Goal: Task Accomplishment & Management: Manage account settings

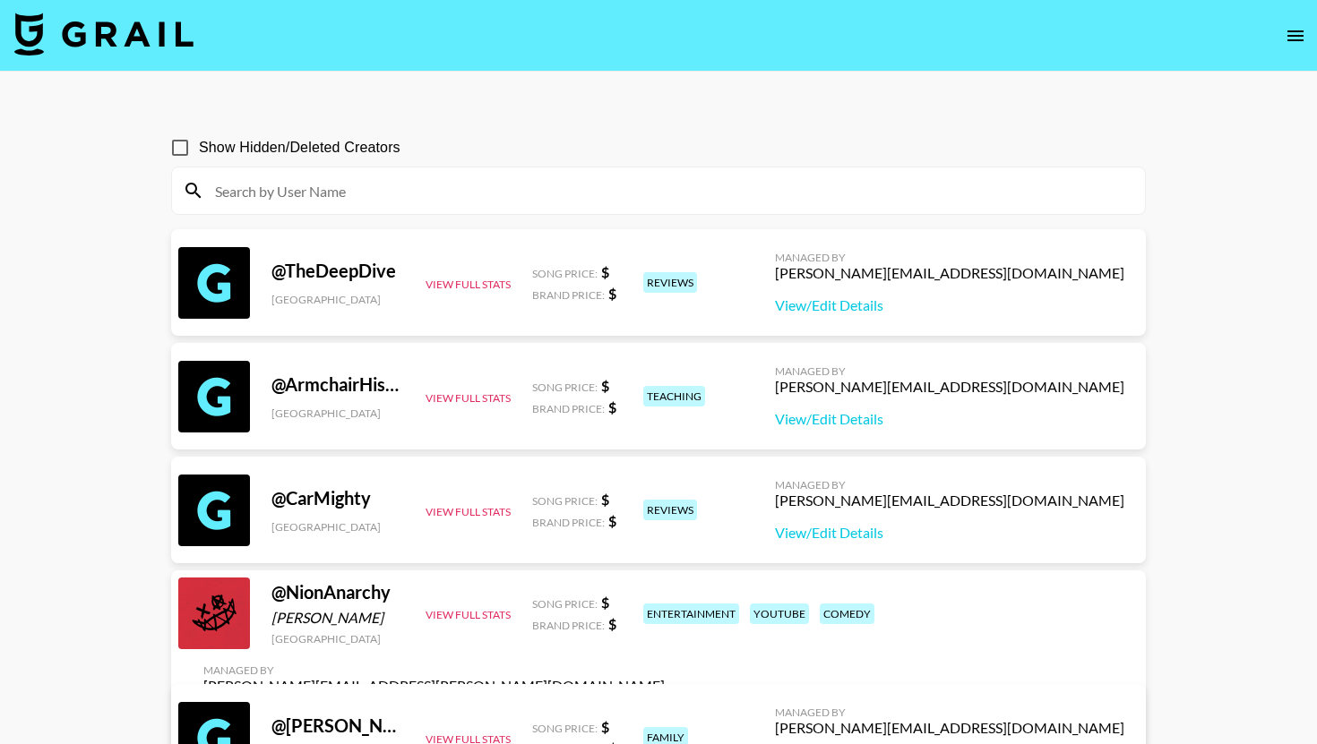
click at [160, 43] on img at bounding box center [103, 34] width 179 height 43
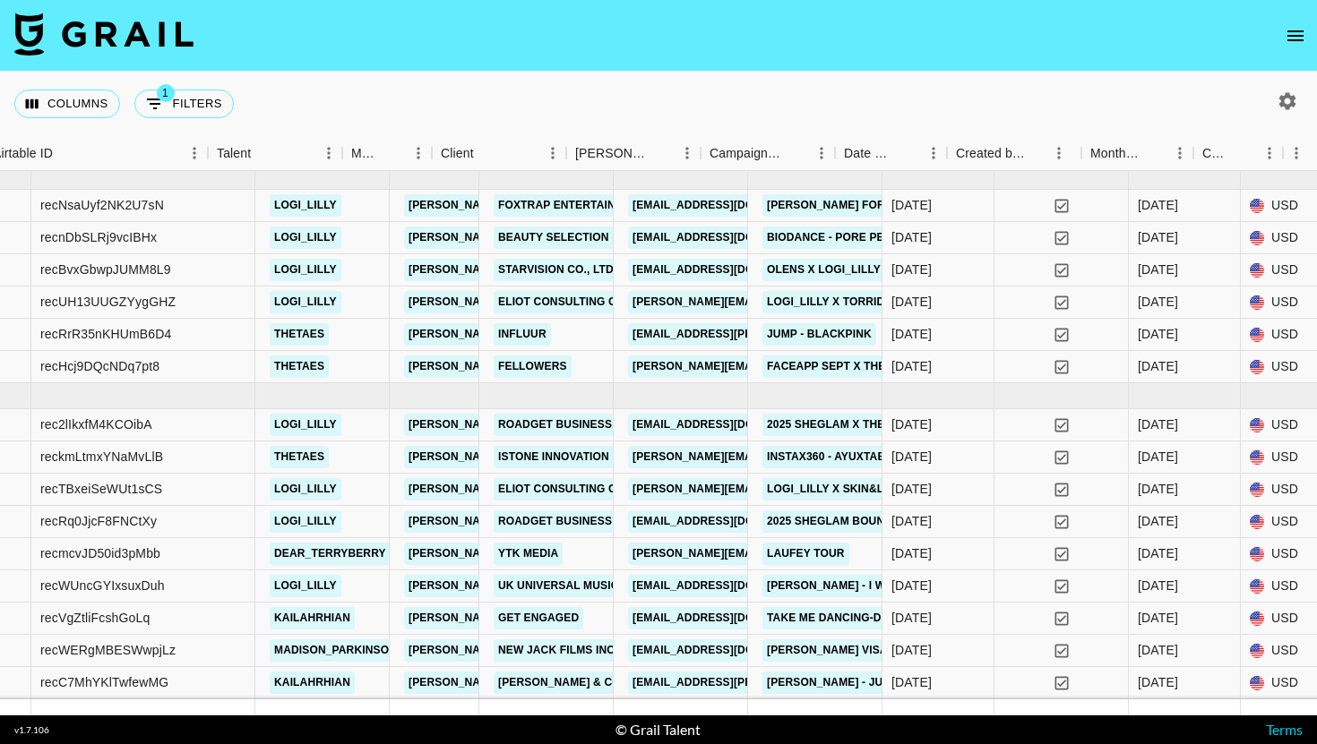
scroll to position [7, 413]
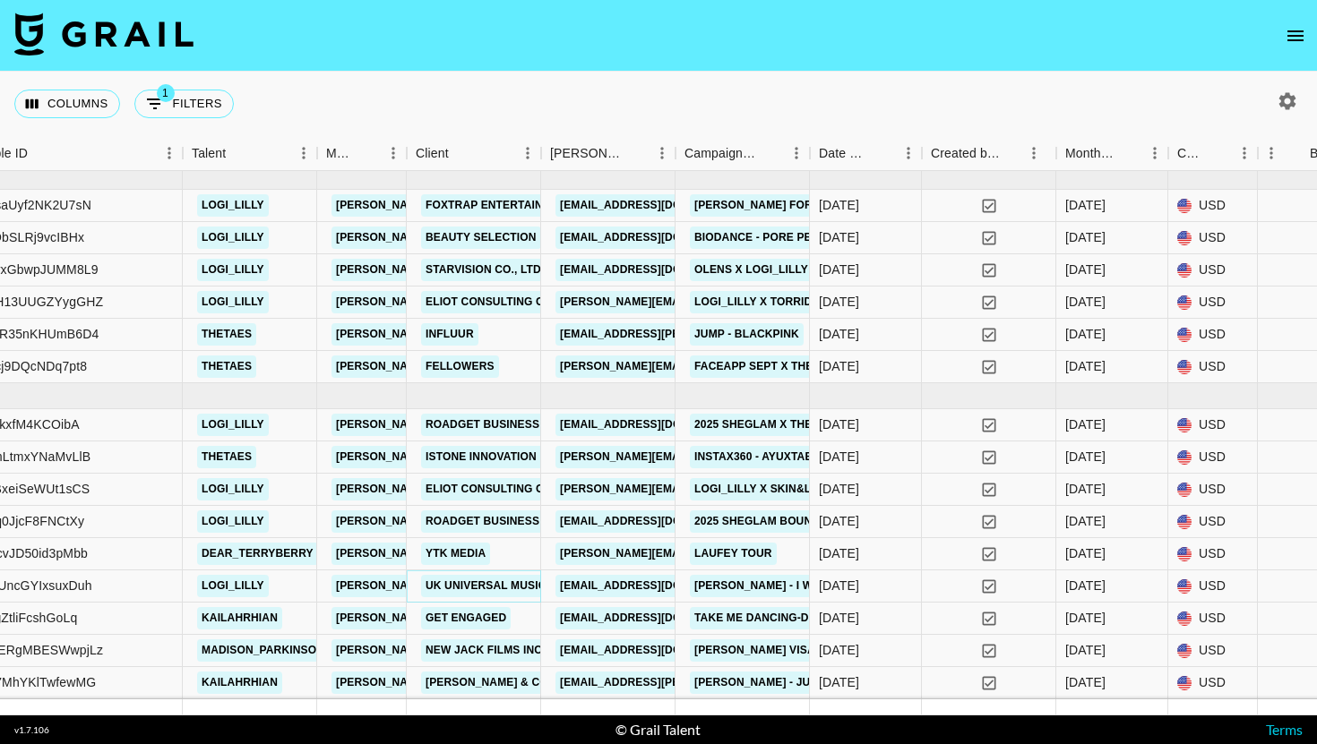
click at [531, 589] on link "UK UNIVERSAL MUSIC OPERATIONS LIMITED" at bounding box center [546, 586] width 251 height 22
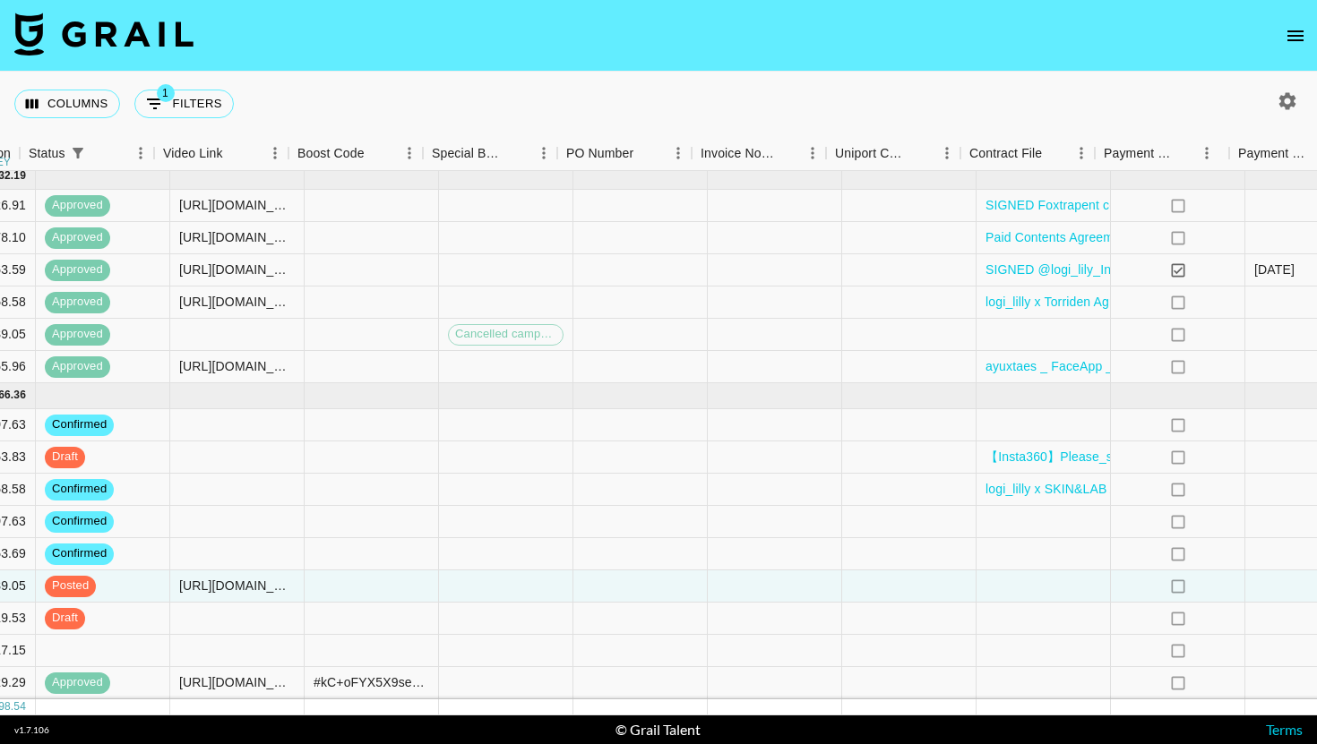
scroll to position [7, 2485]
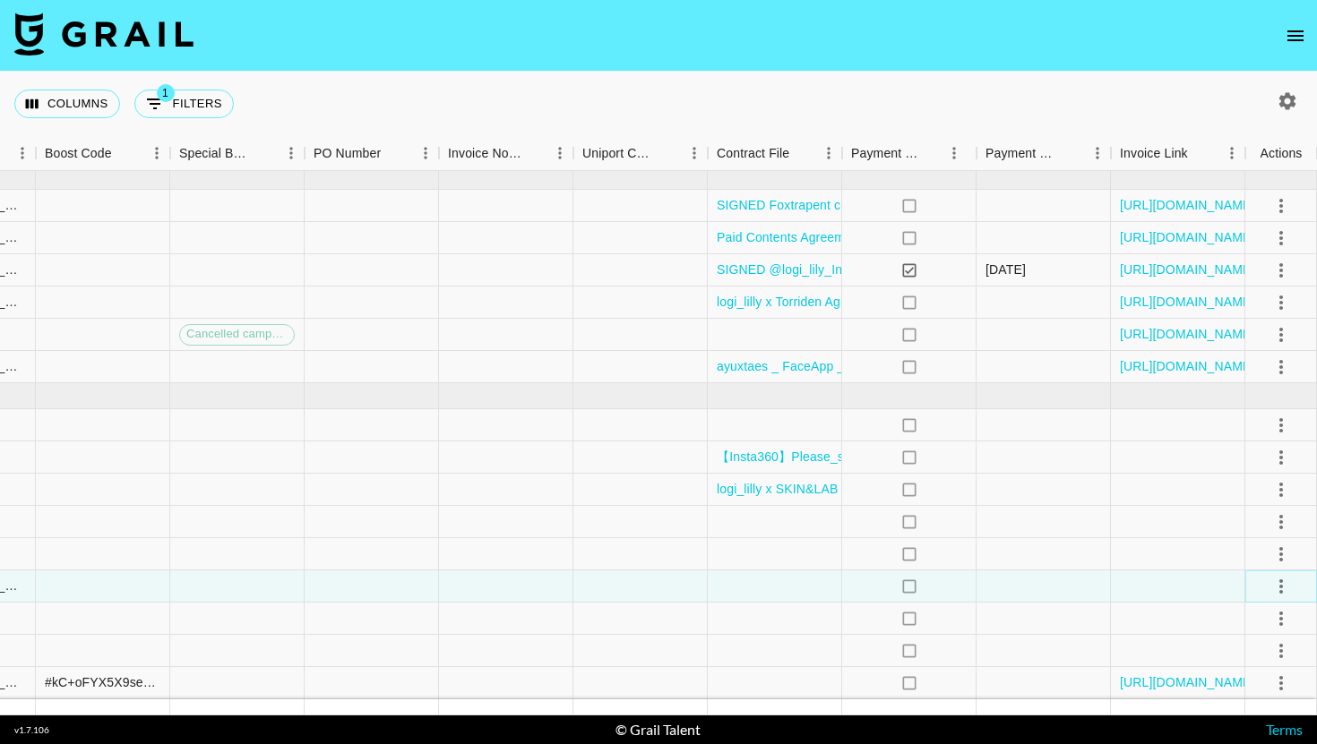
click at [1276, 579] on icon "select merge strategy" at bounding box center [1280, 586] width 21 height 21
click at [1262, 548] on div "Approve" at bounding box center [1242, 547] width 55 height 21
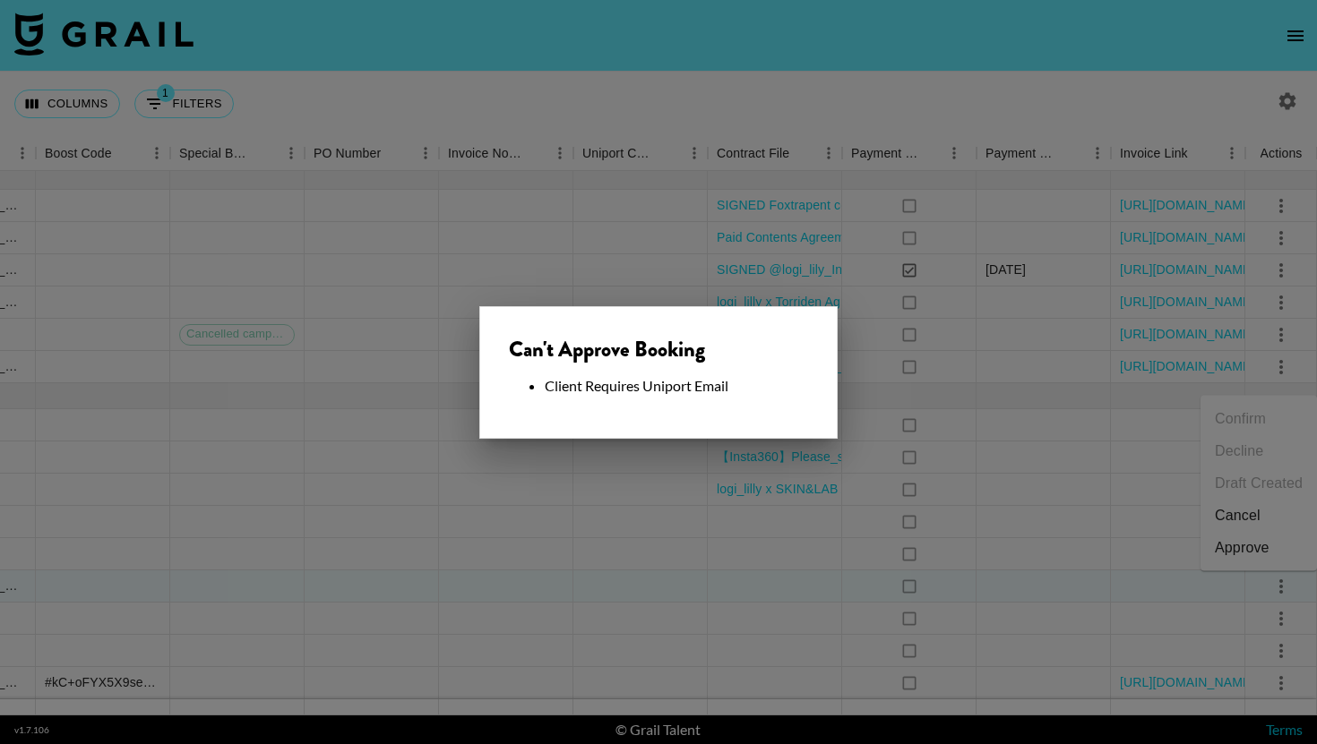
click at [713, 585] on div at bounding box center [658, 372] width 1317 height 744
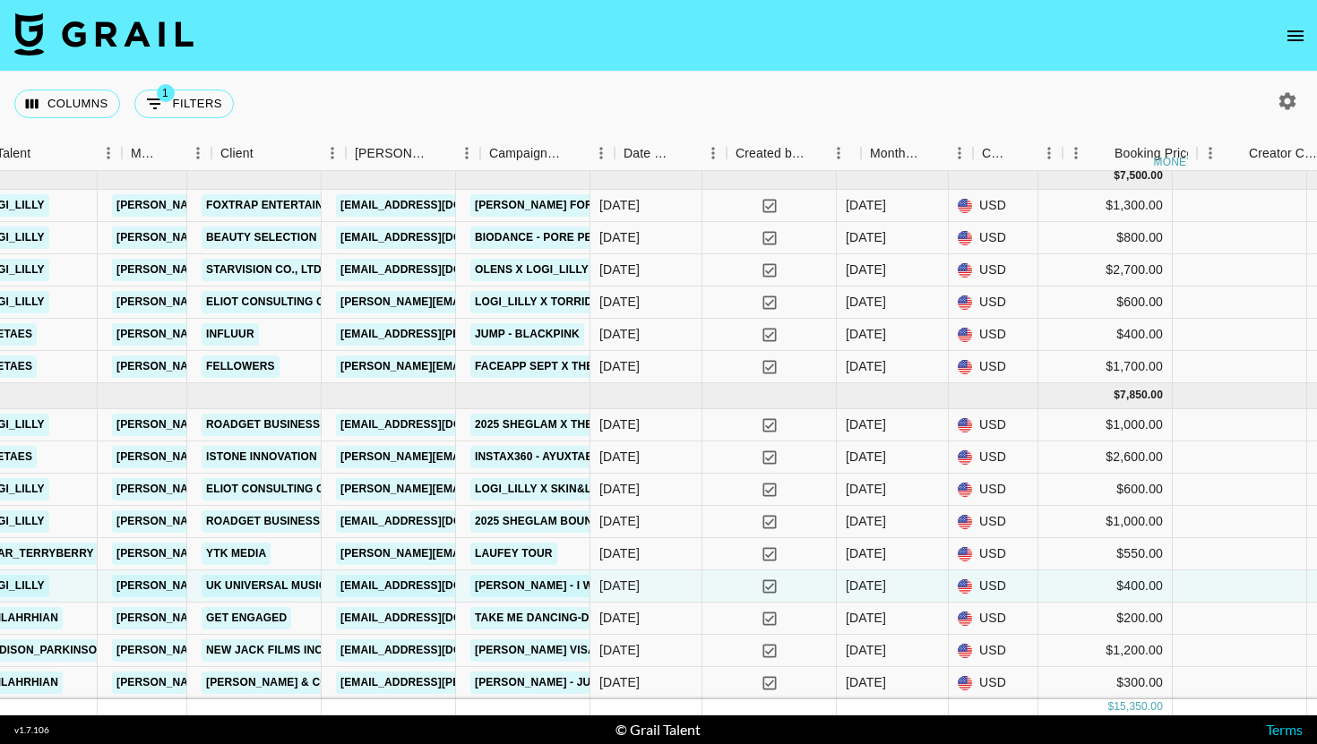
scroll to position [7, 608]
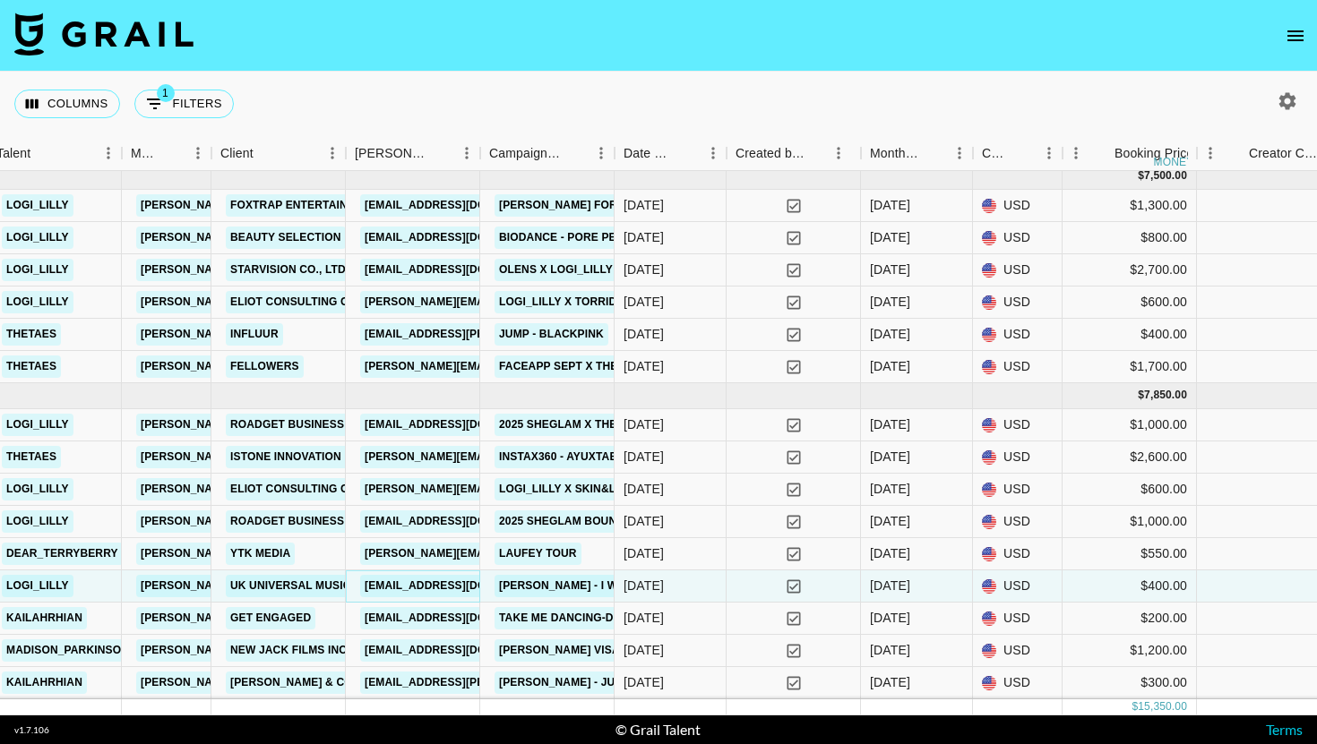
click at [436, 584] on link "[EMAIL_ADDRESS][DOMAIN_NAME]" at bounding box center [460, 586] width 201 height 22
click at [288, 585] on link "UK UNIVERSAL MUSIC OPERATIONS LIMITED" at bounding box center [351, 586] width 251 height 22
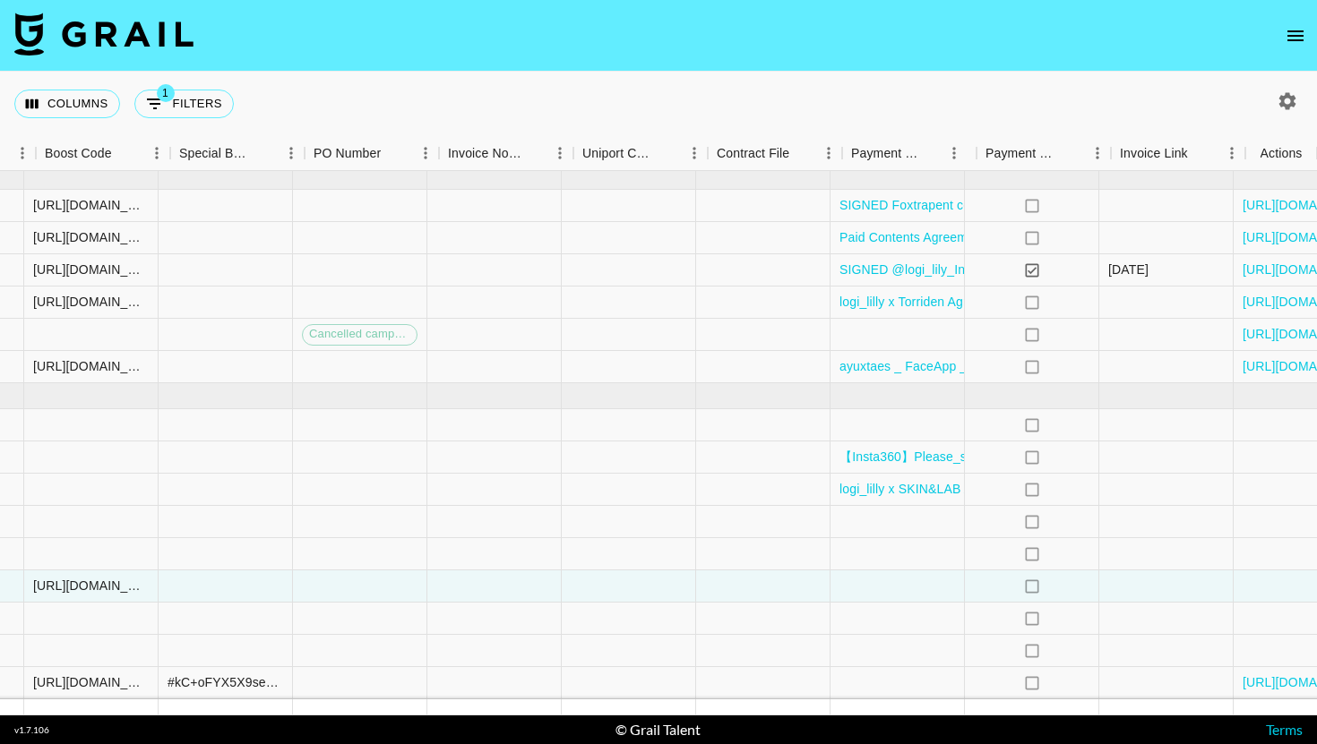
scroll to position [7, 2485]
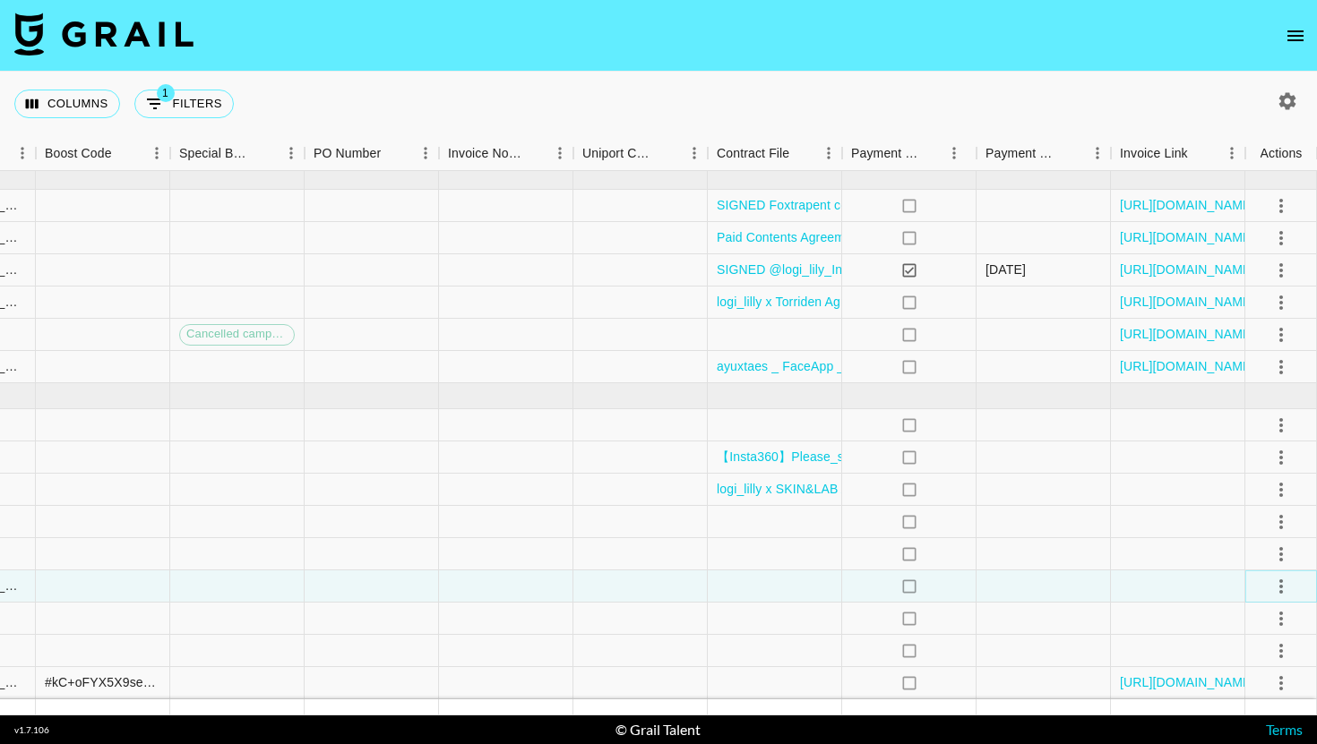
click at [1293, 588] on button "select merge strategy" at bounding box center [1281, 586] width 30 height 30
click at [1252, 553] on div "Approve" at bounding box center [1242, 547] width 55 height 21
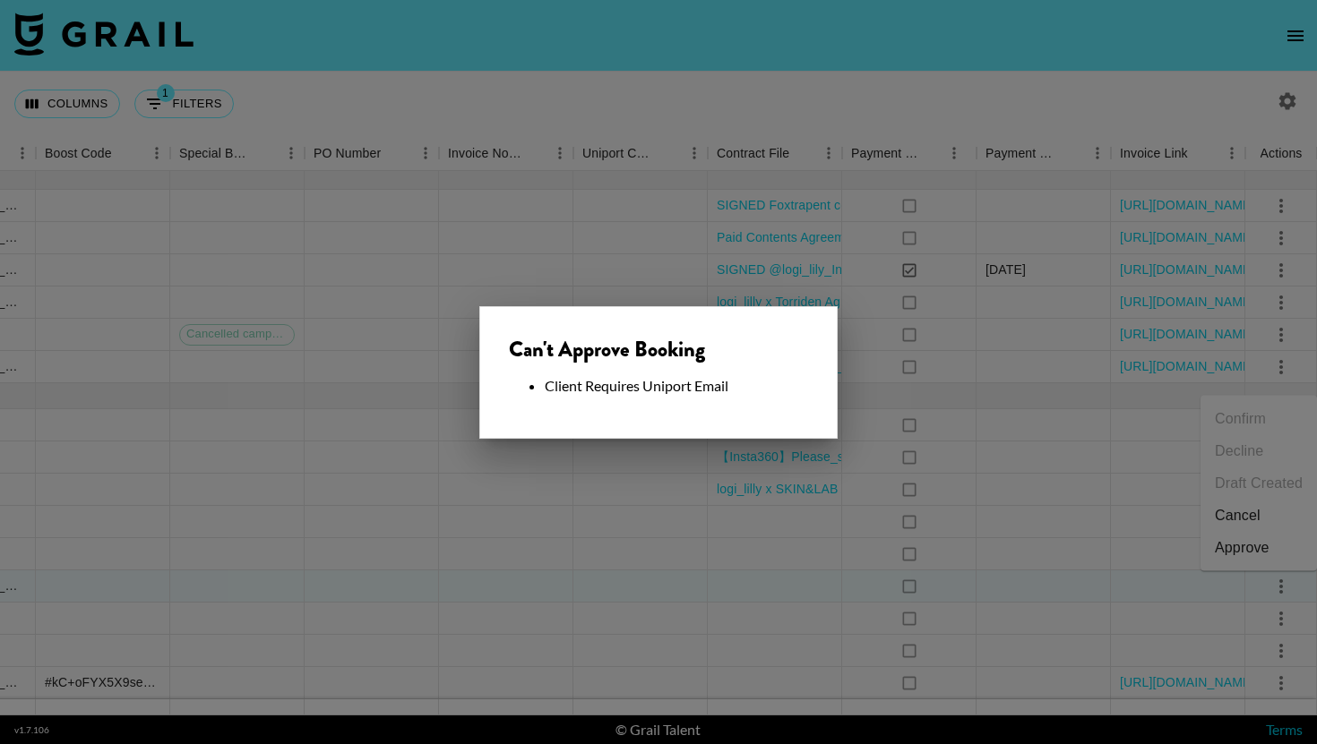
click at [768, 485] on div at bounding box center [658, 372] width 1317 height 744
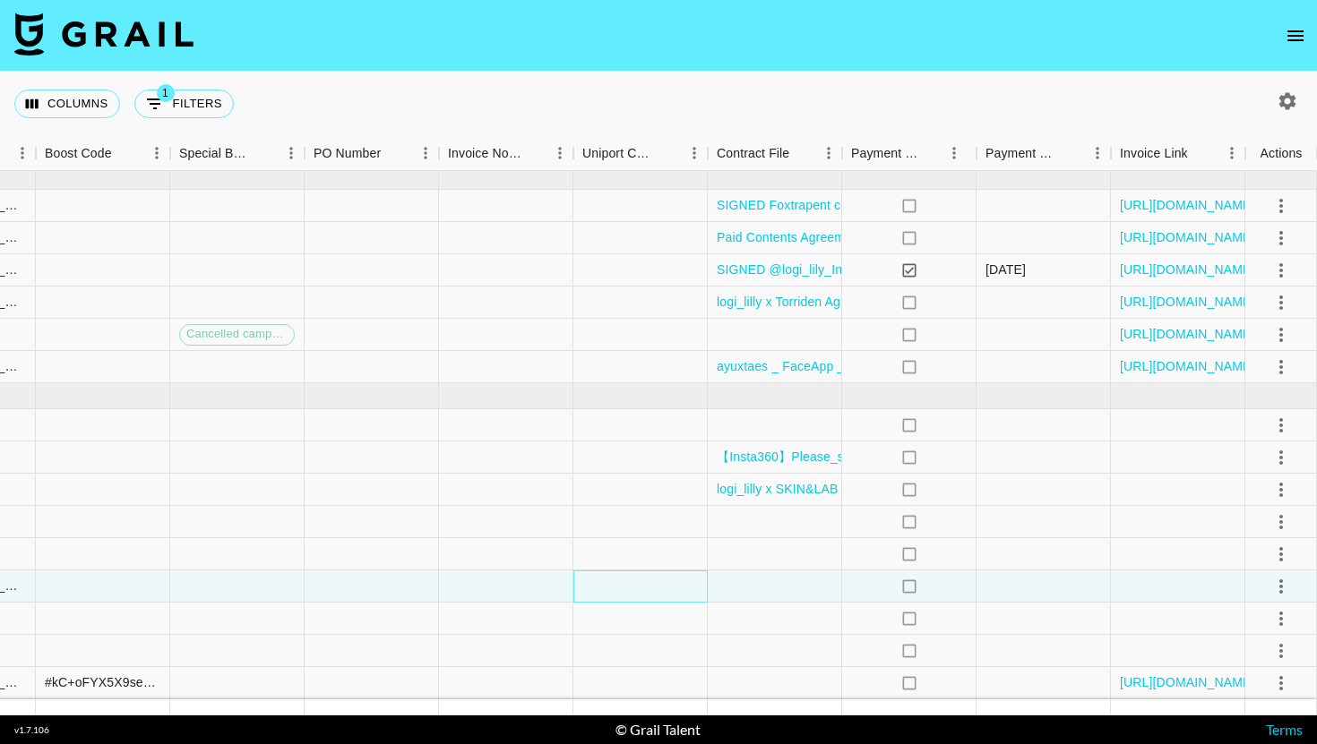
click at [685, 584] on div at bounding box center [640, 587] width 134 height 32
click at [735, 599] on div at bounding box center [775, 587] width 134 height 32
click at [1284, 644] on icon "select merge strategy" at bounding box center [1280, 650] width 21 height 21
click at [1261, 504] on li "Decline" at bounding box center [1258, 516] width 116 height 32
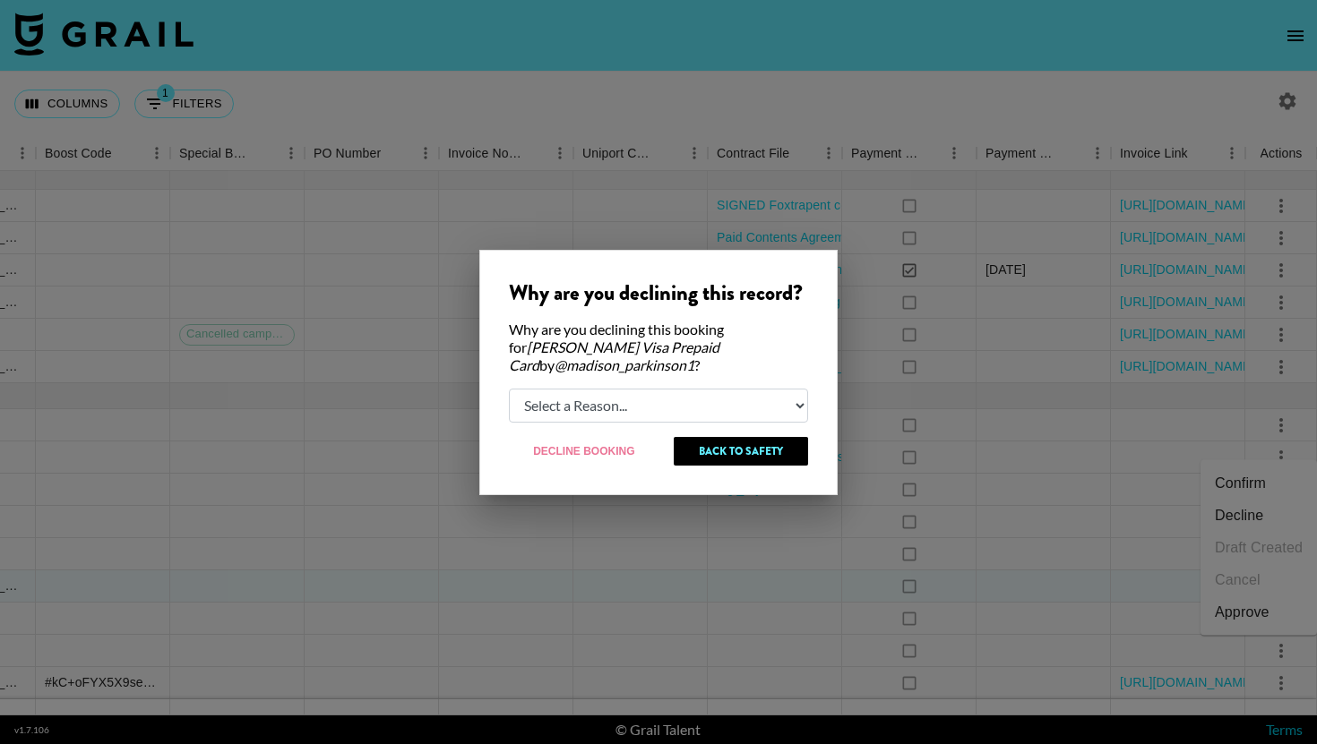
click at [671, 399] on select "Select a Reason... Relogging this deal due to a data issue The [PERSON_NAME] ca…" at bounding box center [658, 406] width 299 height 34
select select "creator_decline"
click at [509, 389] on select "Select a Reason... Relogging this deal due to a data issue The [PERSON_NAME] ca…" at bounding box center [658, 406] width 299 height 34
click at [620, 442] on button "Decline Booking" at bounding box center [584, 451] width 151 height 29
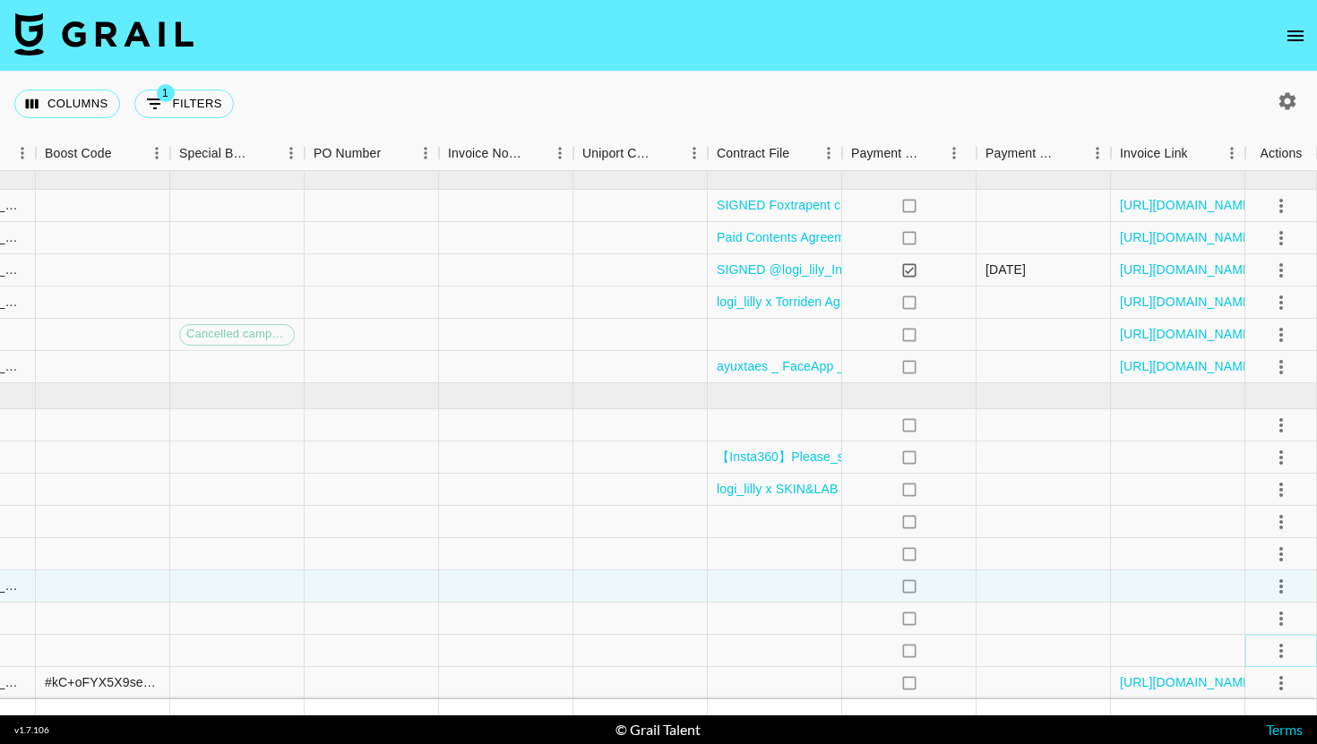
click at [1271, 659] on icon "select merge strategy" at bounding box center [1280, 650] width 21 height 21
click at [1249, 588] on li "Cancel" at bounding box center [1258, 580] width 116 height 32
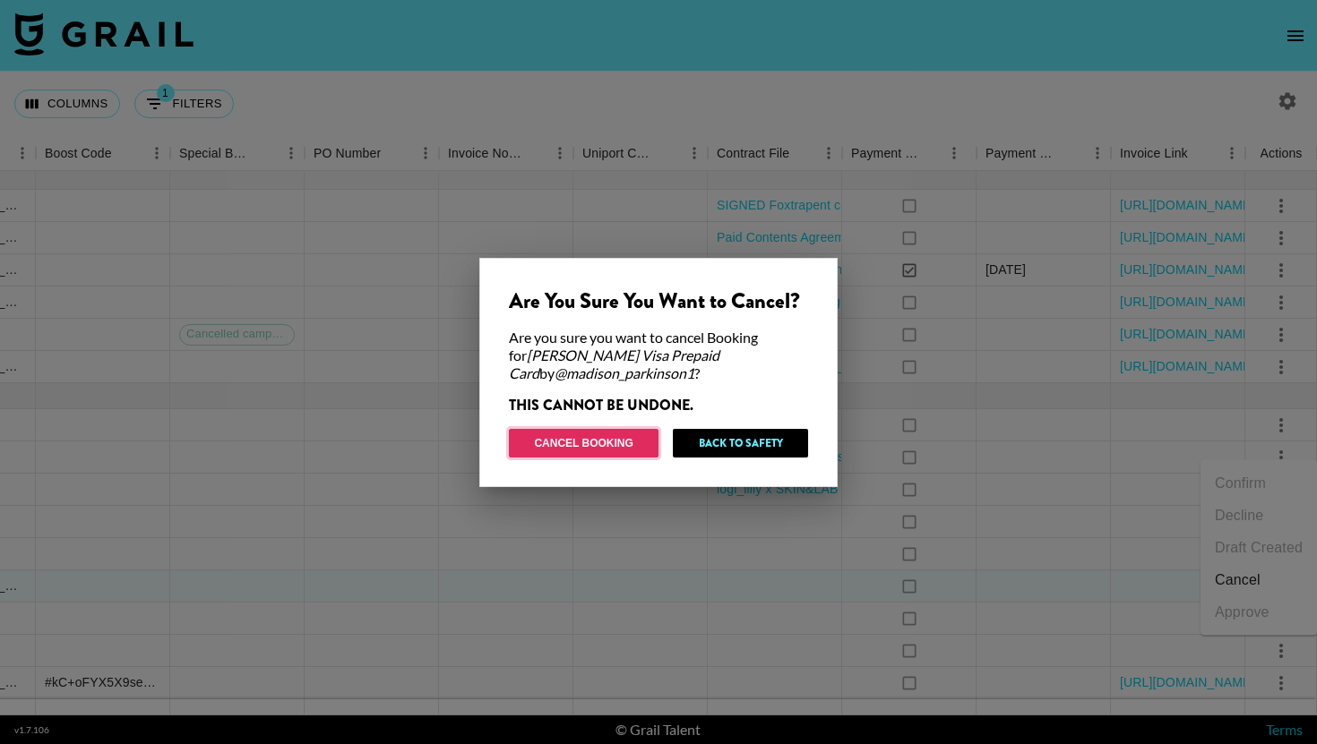
click at [603, 442] on button "Cancel Booking" at bounding box center [584, 443] width 150 height 29
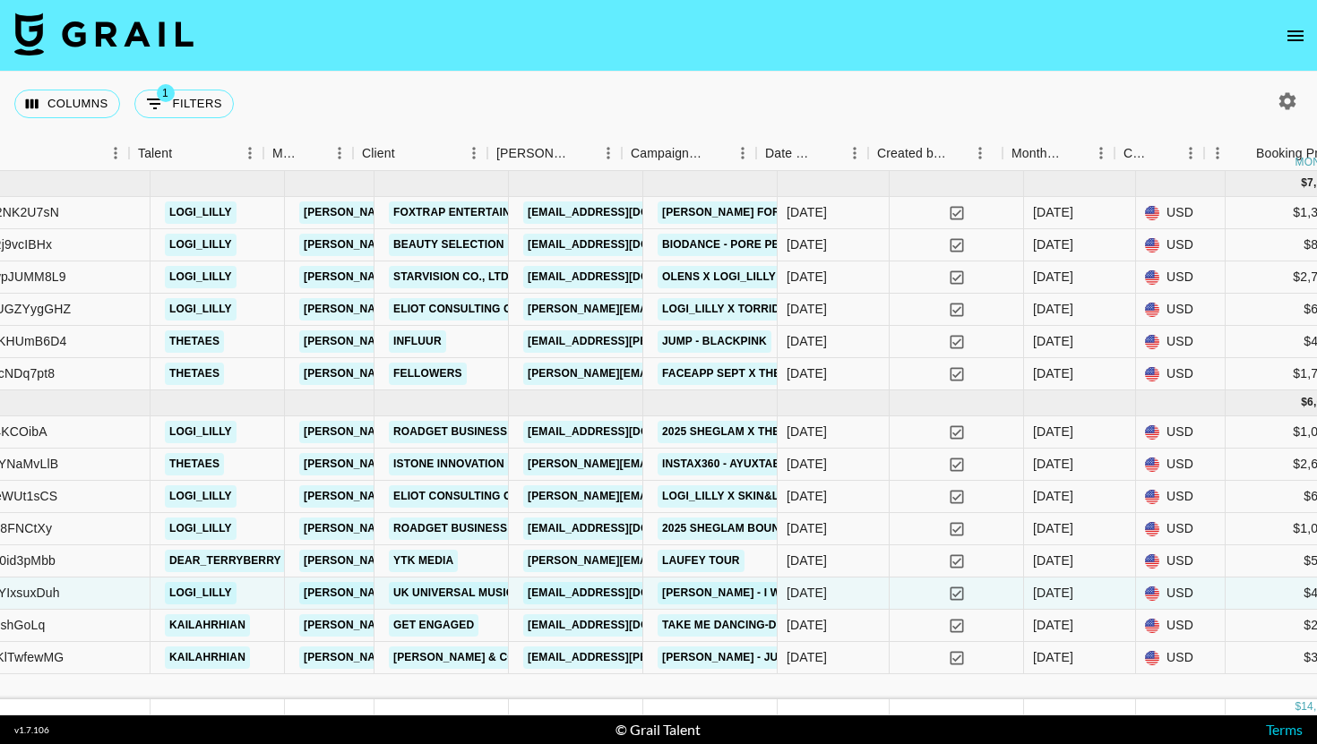
scroll to position [0, 627]
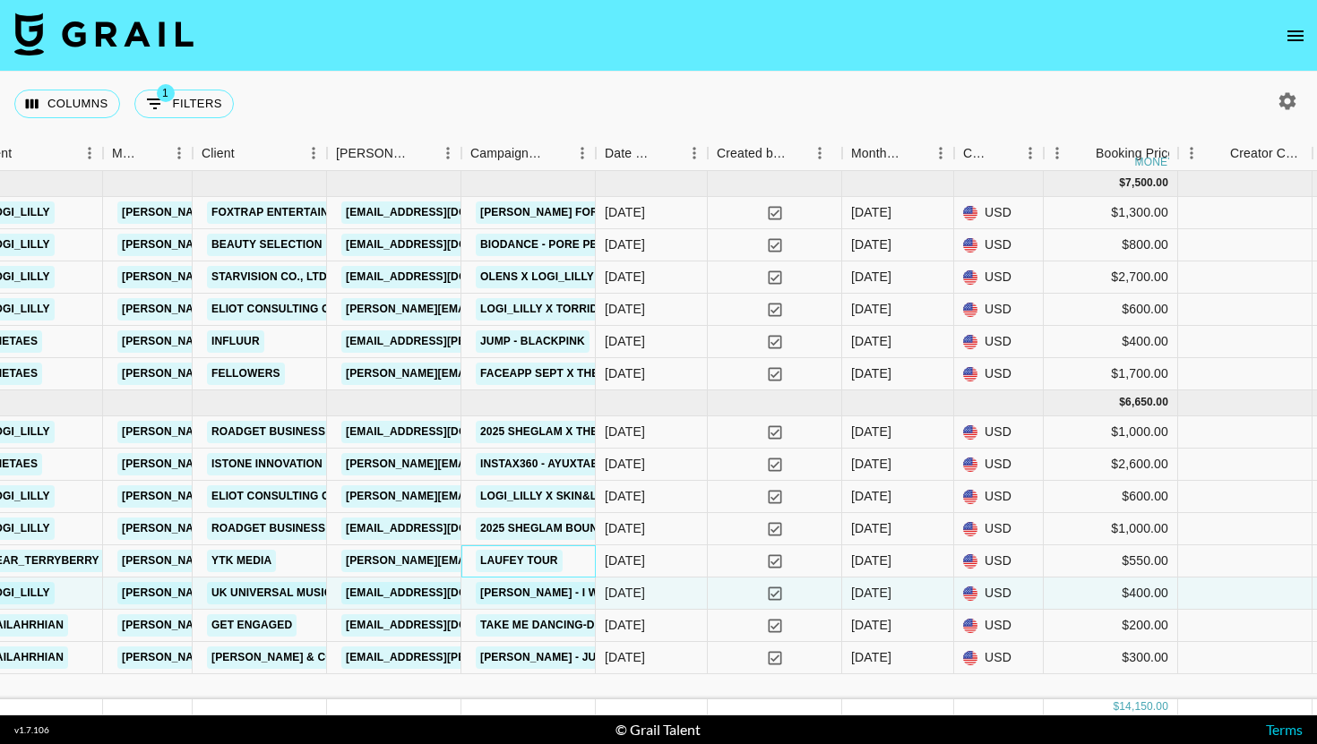
click at [582, 574] on div "LAUFEY TOUR" at bounding box center [528, 561] width 134 height 32
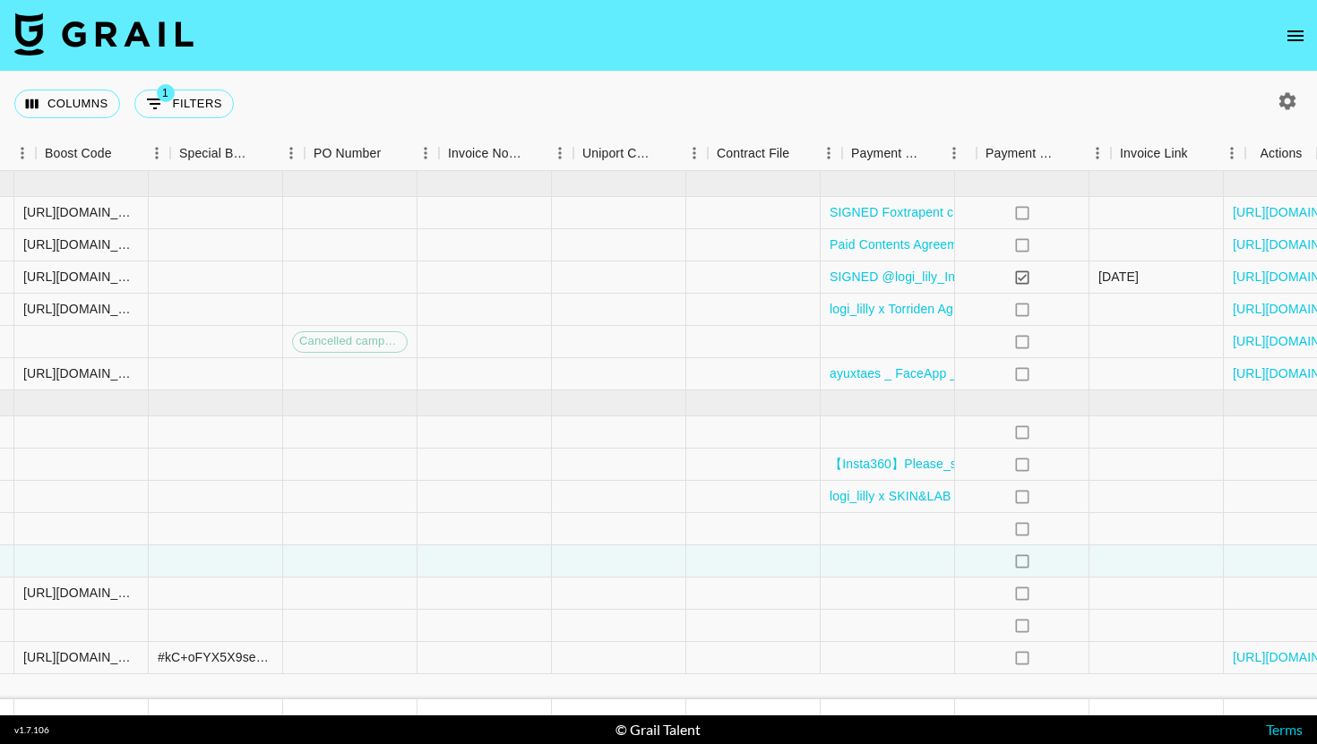
scroll to position [0, 2485]
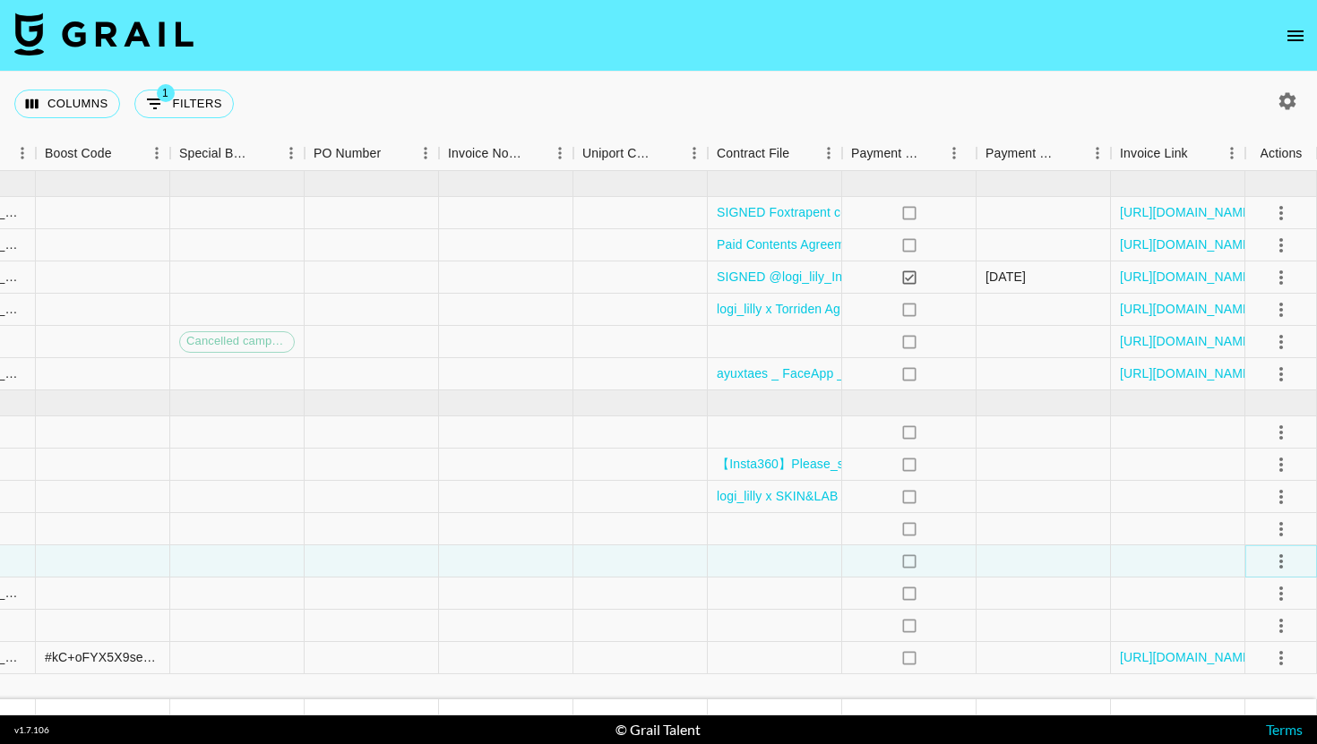
click at [1277, 562] on icon "select merge strategy" at bounding box center [1280, 561] width 21 height 21
click at [1258, 459] on li "Draft Created" at bounding box center [1258, 458] width 116 height 32
click at [1000, 570] on div at bounding box center [1043, 561] width 134 height 32
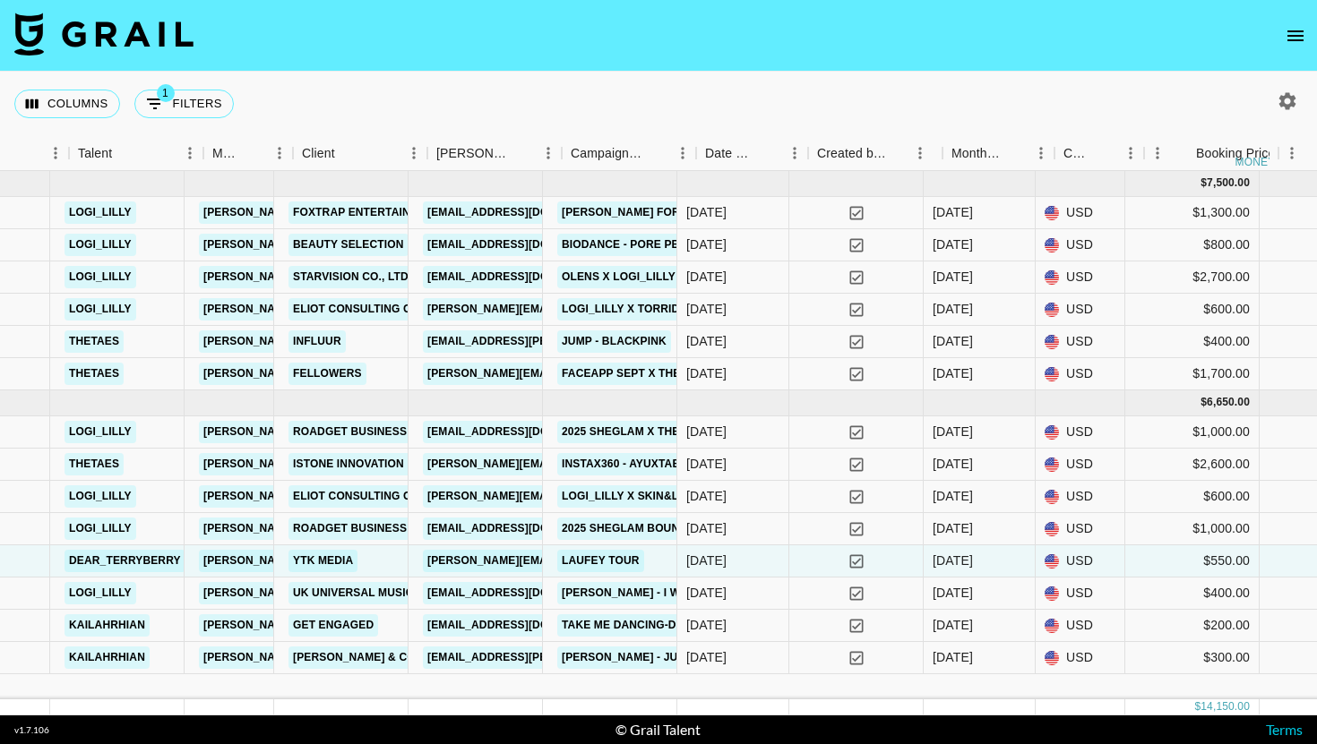
scroll to position [0, 467]
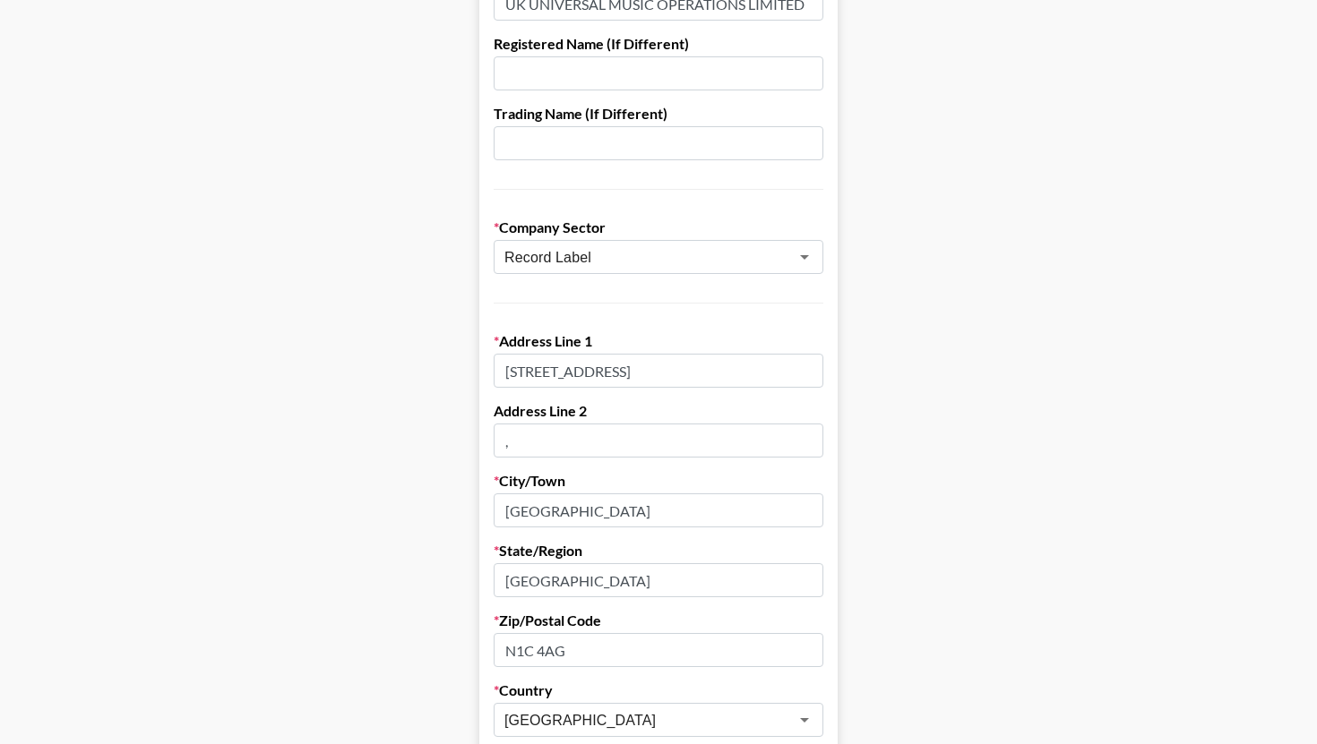
scroll to position [207, 0]
